Goal: Find specific page/section: Find specific page/section

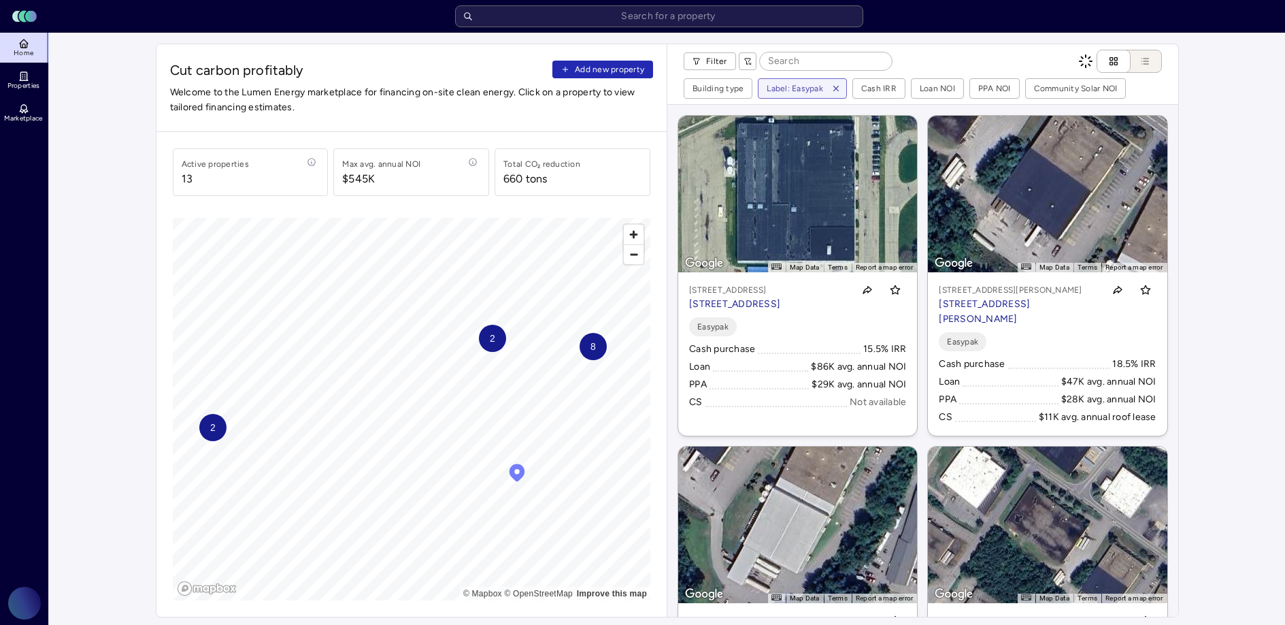
click at [837, 88] on icon "button" at bounding box center [836, 89] width 10 height 10
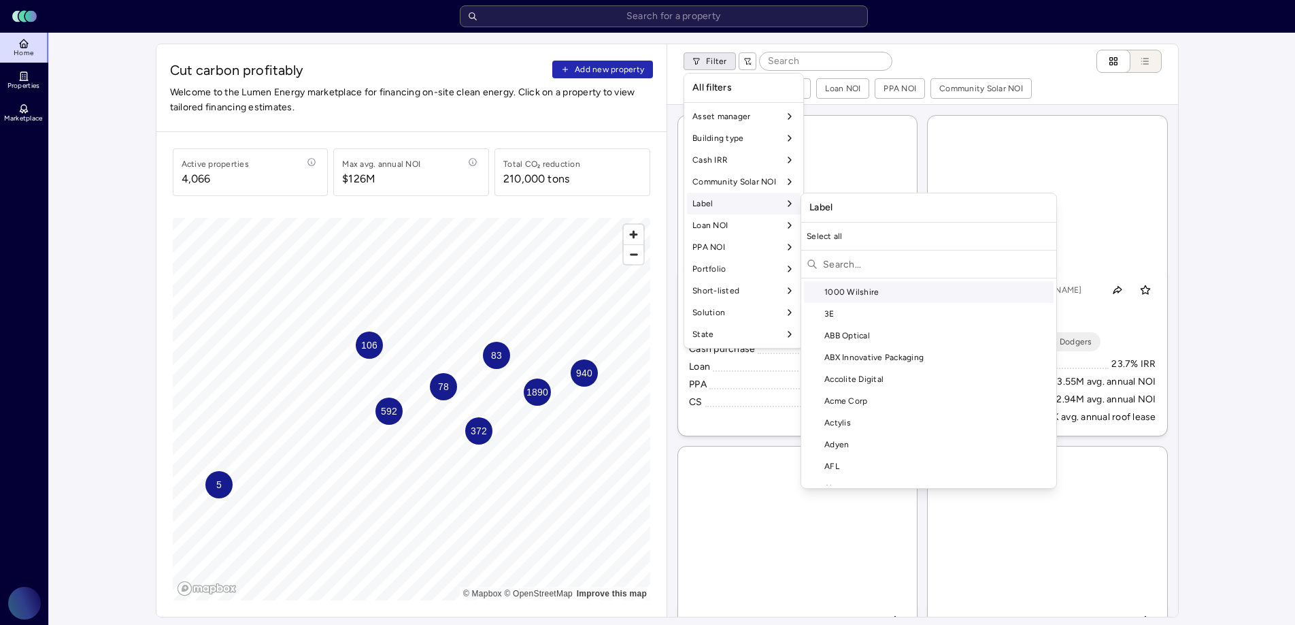
click at [855, 266] on input "text" at bounding box center [937, 264] width 228 height 22
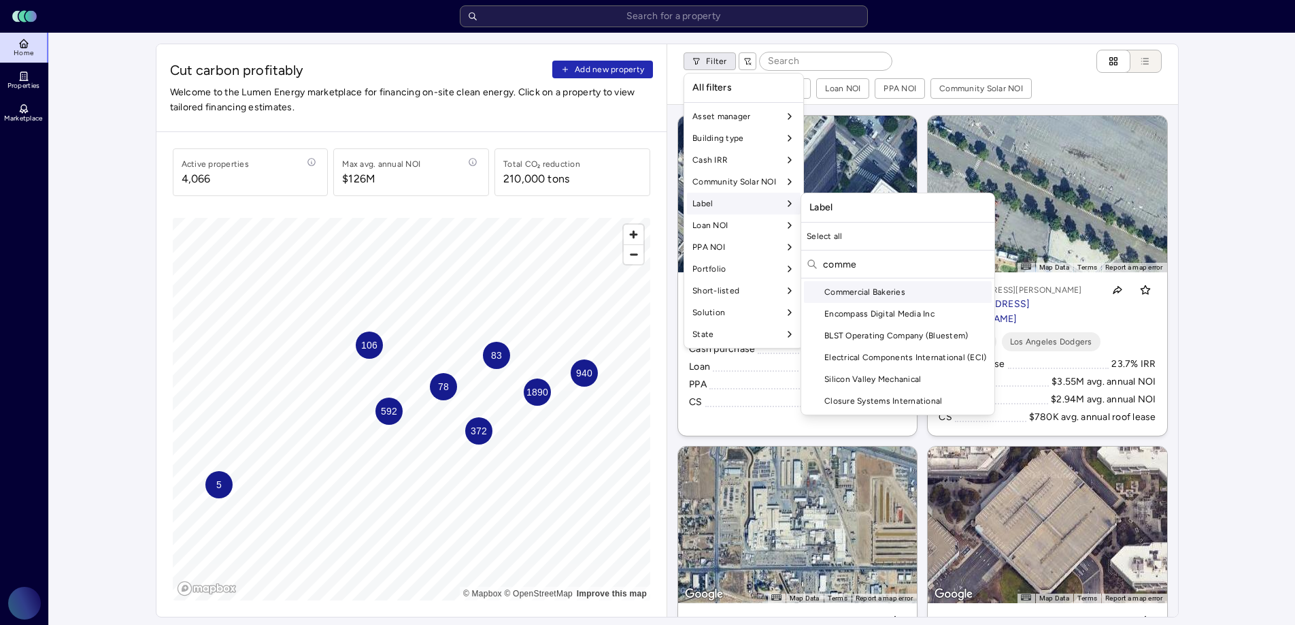
type input "comme"
click at [883, 282] on div "Commercial Bakeries" at bounding box center [898, 292] width 188 height 22
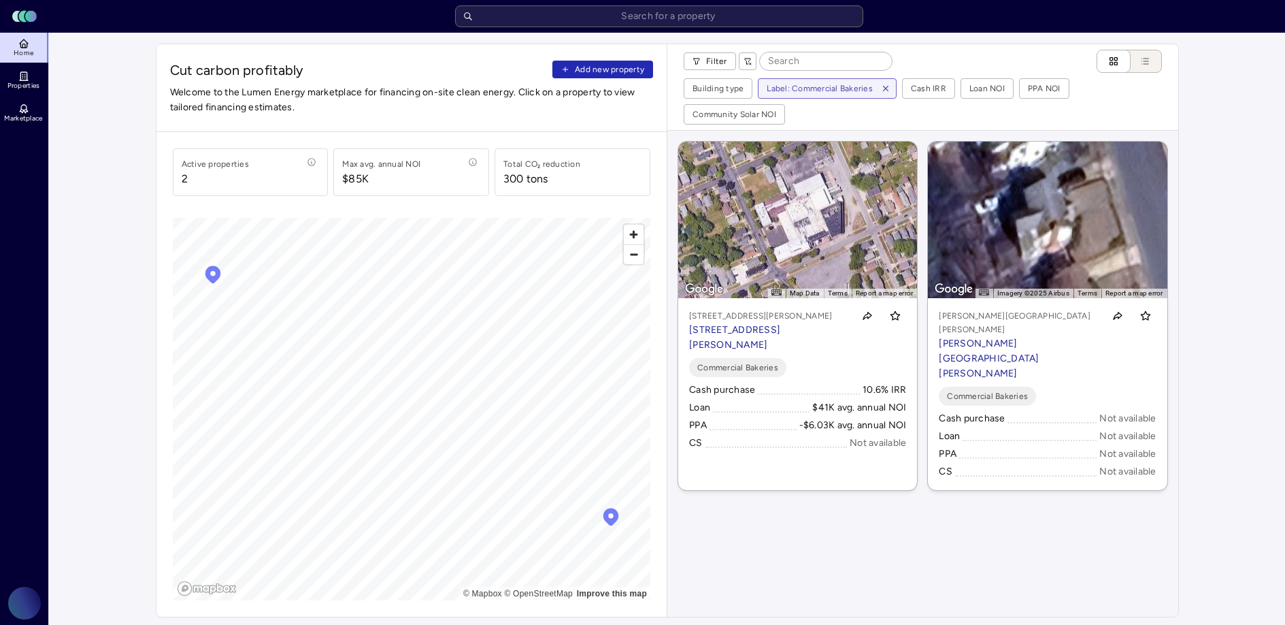
click at [884, 86] on icon "button" at bounding box center [885, 88] width 5 height 5
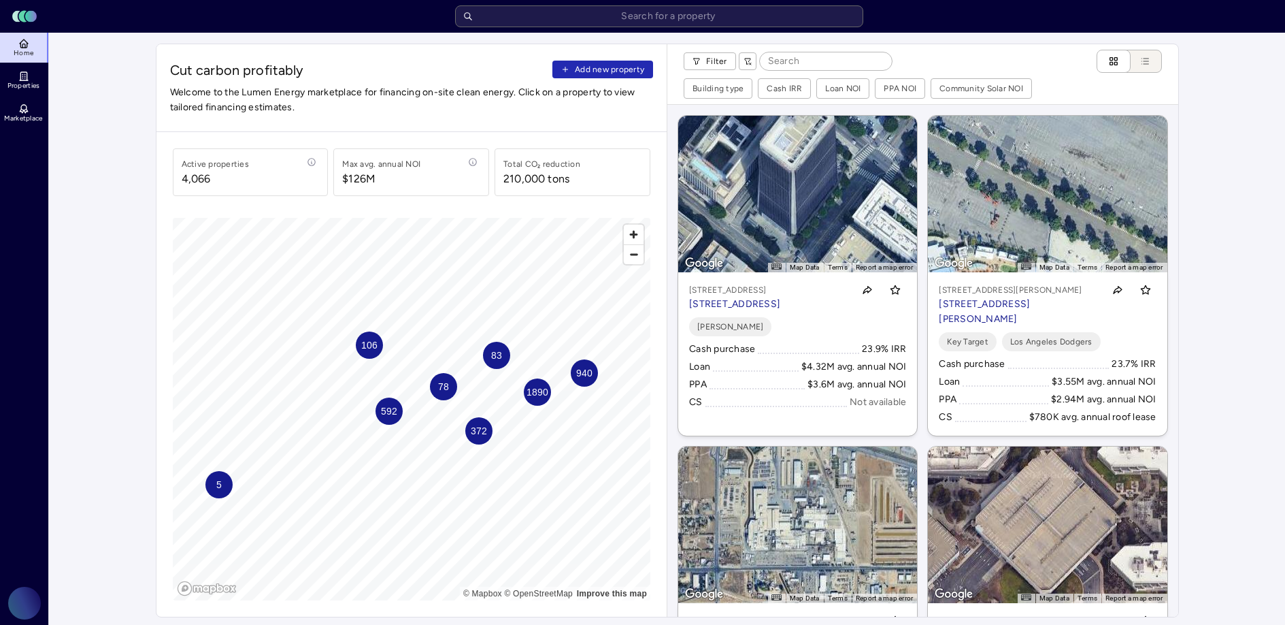
click at [915, 107] on div "← Move left → Move right ↑ Move up ↓ Move down + Zoom in - Zoom out Home Jump l…" at bounding box center [922, 361] width 511 height 512
